Goal: Navigation & Orientation: Understand site structure

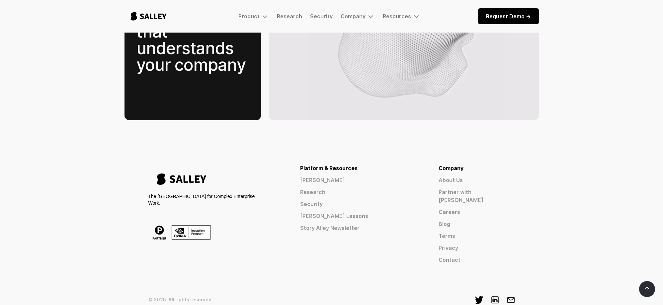
scroll to position [1034, 0]
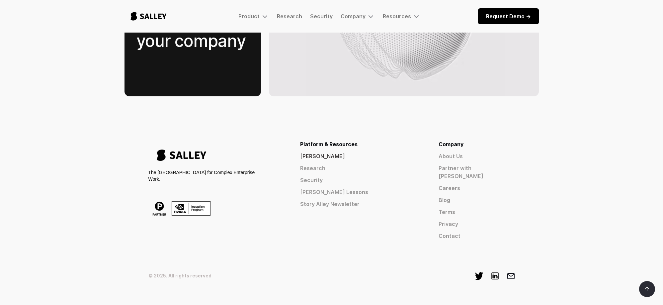
click at [386, 152] on link "[PERSON_NAME]" at bounding box center [357, 156] width 115 height 8
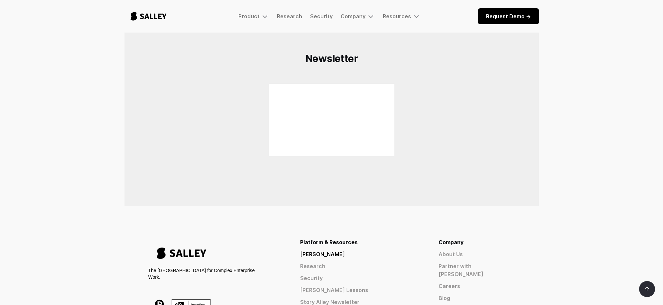
scroll to position [504, 0]
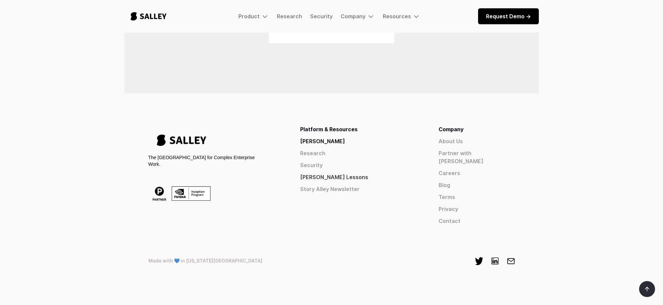
click at [402, 179] on link "[PERSON_NAME] Lessons" at bounding box center [357, 177] width 115 height 8
click at [482, 141] on link "About Us" at bounding box center [477, 141] width 76 height 8
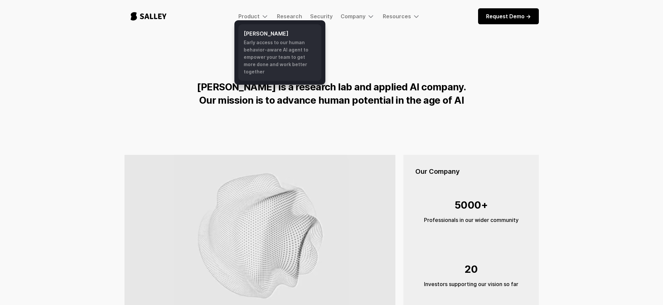
click at [254, 35] on h6 "[PERSON_NAME]" at bounding box center [280, 34] width 72 height 8
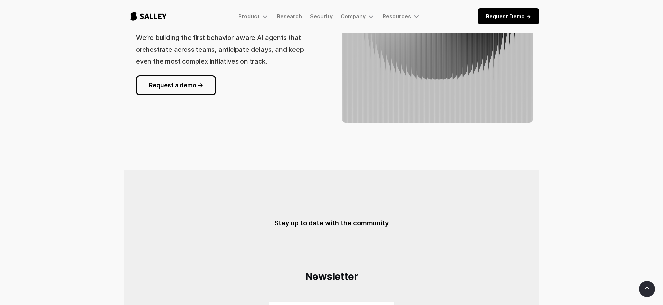
scroll to position [2, 0]
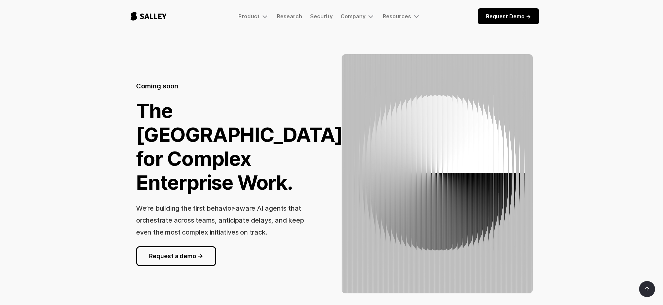
click at [149, 15] on img "home" at bounding box center [148, 16] width 48 height 22
